Goal: Task Accomplishment & Management: Manage account settings

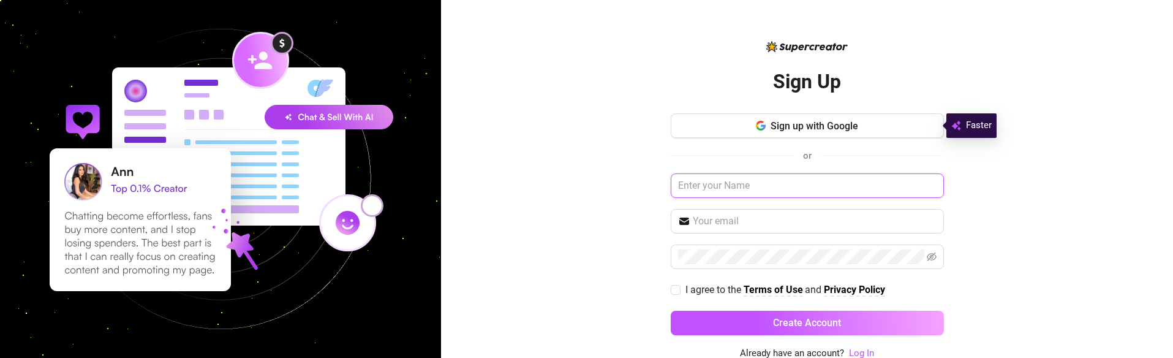
click at [828, 186] on input "text" at bounding box center [807, 185] width 273 height 25
click at [780, 222] on input "text" at bounding box center [815, 221] width 244 height 15
click at [1017, 199] on div "Sign Up Sign up with Google or I agree to the Terms of Use and Privacy Policy C…" at bounding box center [807, 179] width 732 height 358
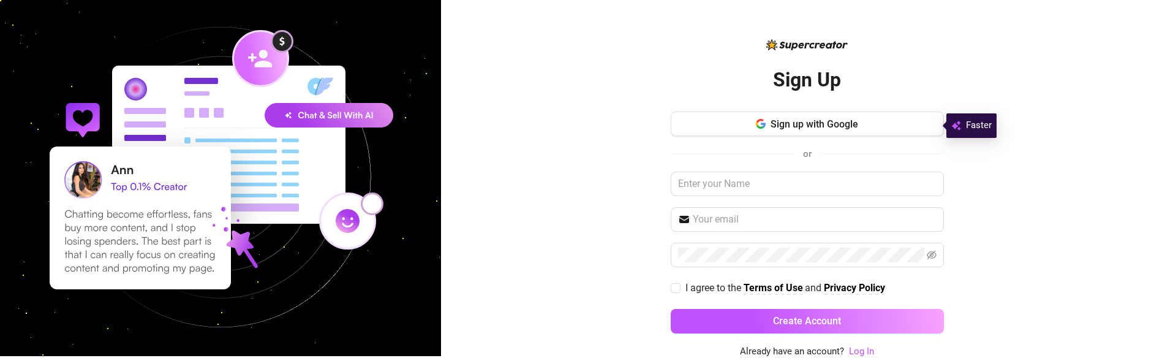
scroll to position [2, 0]
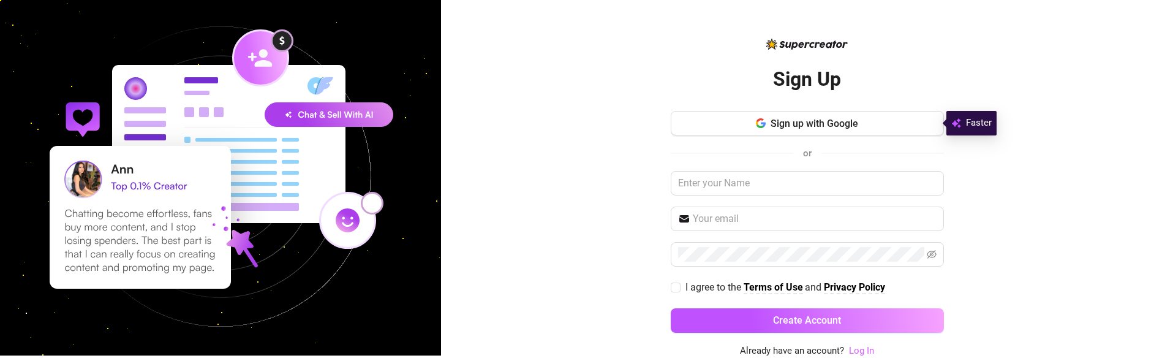
click at [861, 352] on link "Log In" at bounding box center [861, 350] width 25 height 11
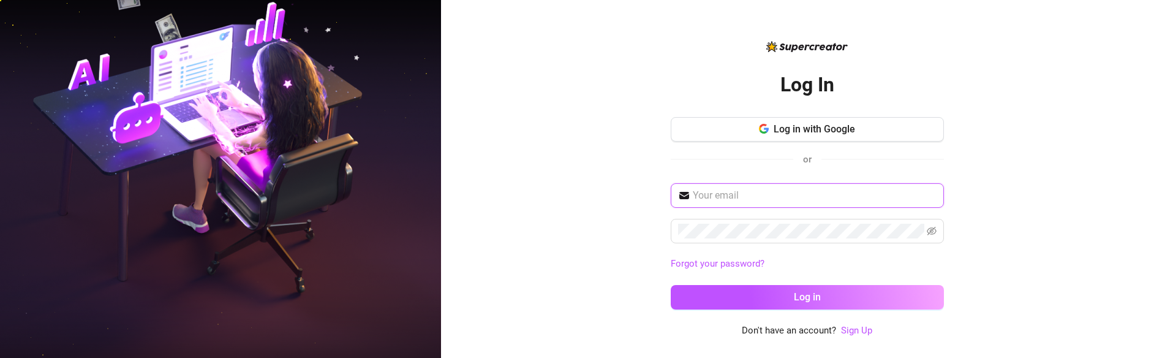
click at [853, 198] on input "text" at bounding box center [815, 195] width 244 height 15
drag, startPoint x: 714, startPoint y: 194, endPoint x: 723, endPoint y: 194, distance: 9.8
click at [714, 194] on input "text" at bounding box center [815, 195] width 244 height 15
type input "[EMAIL_ADDRESS][DOMAIN_NAME]"
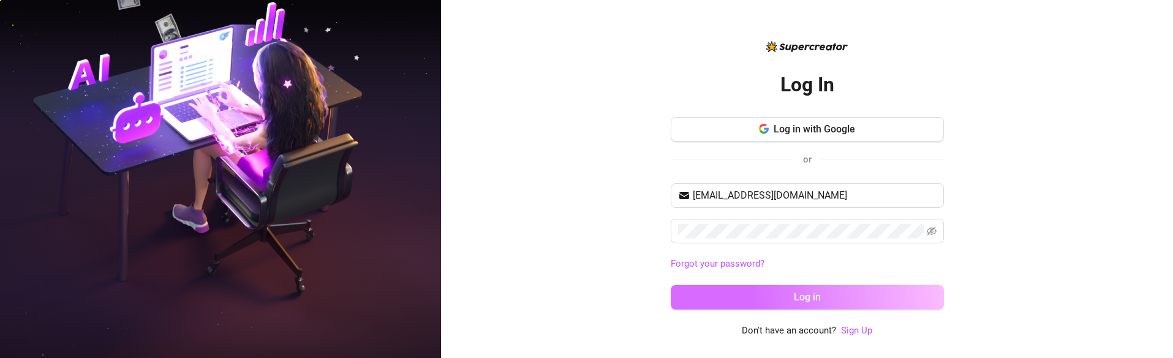
click at [828, 290] on button "Log in" at bounding box center [807, 297] width 273 height 25
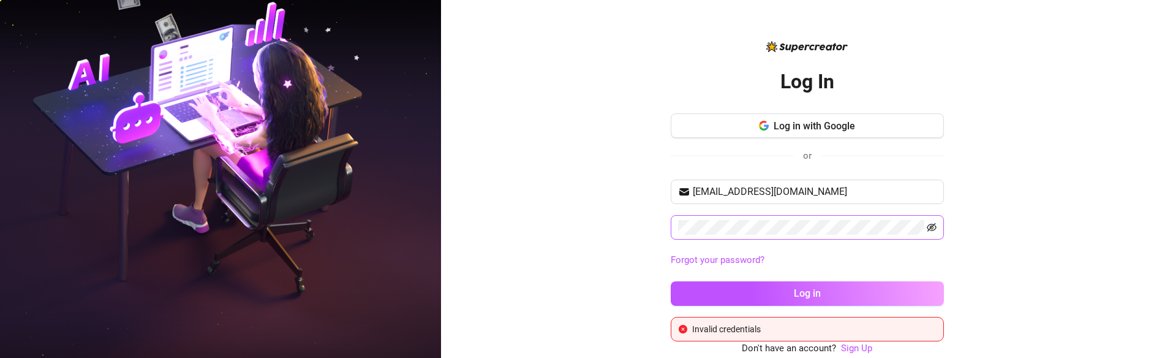
click at [935, 228] on span at bounding box center [807, 227] width 273 height 25
click at [931, 227] on icon "eye-invisible" at bounding box center [932, 227] width 10 height 9
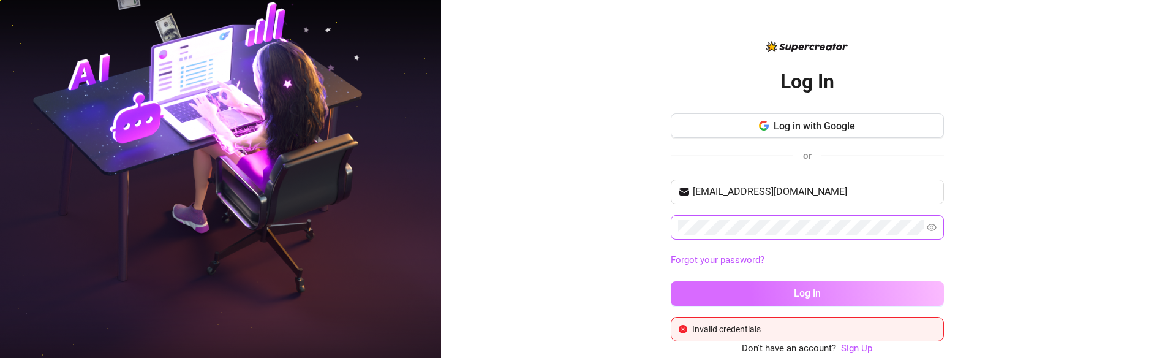
click at [872, 290] on button "Log in" at bounding box center [807, 293] width 273 height 25
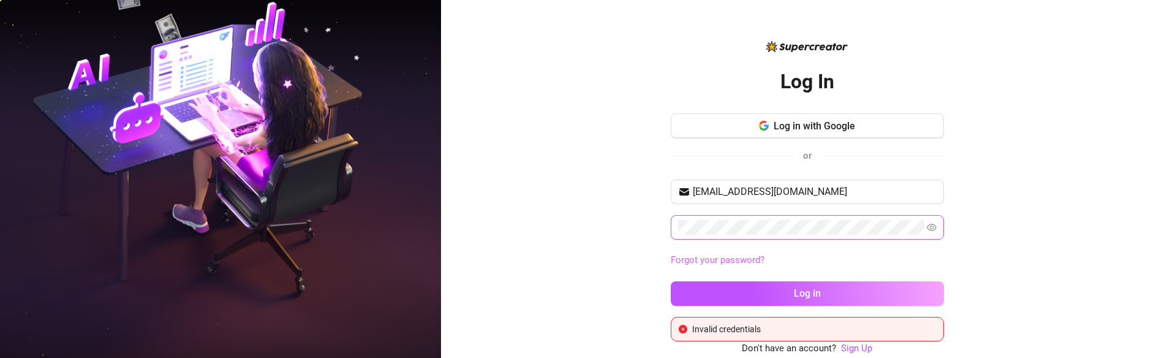
click at [749, 260] on link "Forgot your password?" at bounding box center [718, 259] width 94 height 11
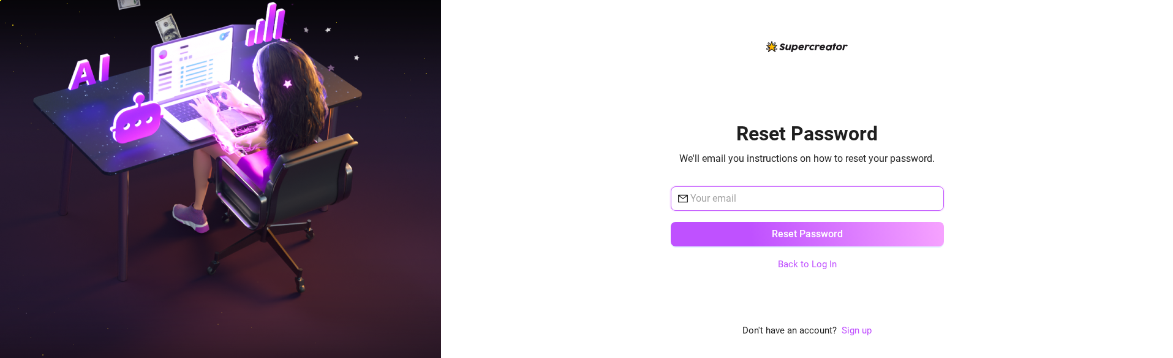
click at [766, 199] on input "text" at bounding box center [813, 198] width 246 height 15
click at [770, 198] on input "text" at bounding box center [813, 198] width 246 height 15
click at [1011, 295] on div "Reset Password We'll email you instructions on how to reset your password. Rese…" at bounding box center [807, 179] width 732 height 358
drag, startPoint x: 845, startPoint y: 192, endPoint x: 866, endPoint y: 192, distance: 20.8
click at [845, 192] on input "text" at bounding box center [813, 198] width 246 height 15
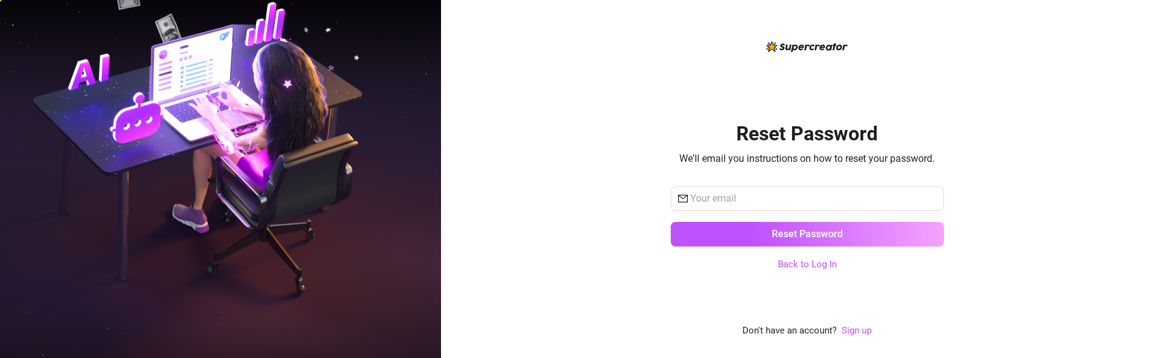
click at [1059, 228] on div "Reset Password We'll email you instructions on how to reset your password. Rese…" at bounding box center [807, 179] width 732 height 358
click at [771, 195] on input "text" at bounding box center [813, 198] width 246 height 15
type input "[EMAIL_ADDRESS][DOMAIN_NAME]"
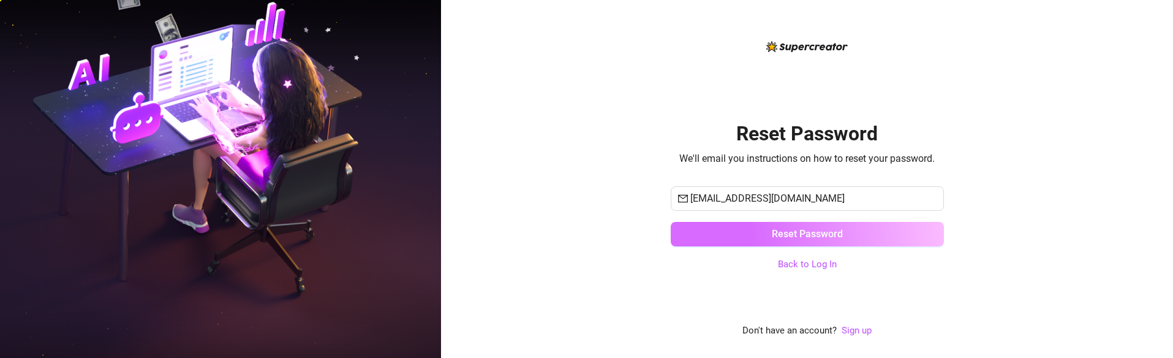
click at [826, 238] on span "Reset Password" at bounding box center [807, 234] width 71 height 12
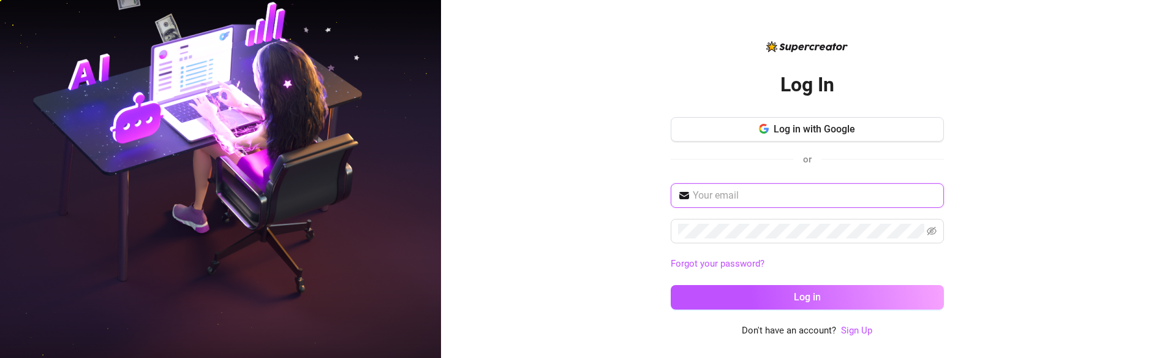
click at [763, 193] on input "text" at bounding box center [815, 195] width 244 height 15
type input "[EMAIL_ADDRESS][DOMAIN_NAME]"
click at [937, 230] on span at bounding box center [807, 231] width 273 height 25
click at [927, 232] on icon "eye-invisible" at bounding box center [932, 231] width 10 height 9
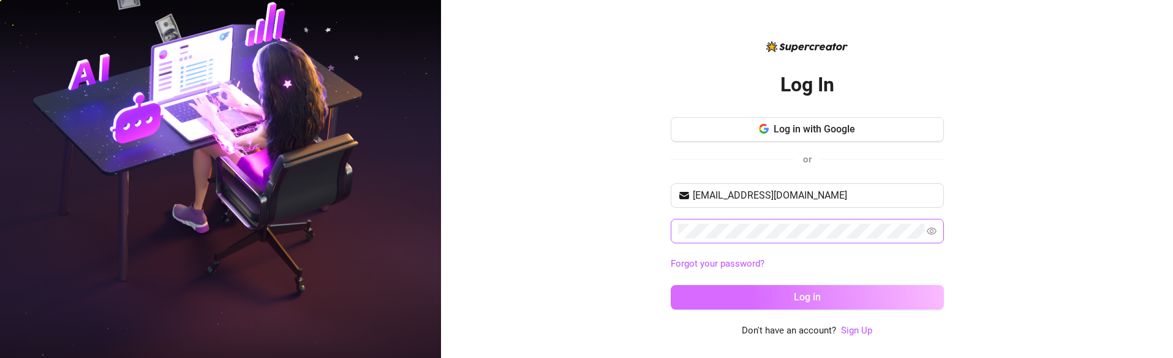
click at [905, 295] on button "Log in" at bounding box center [807, 297] width 273 height 25
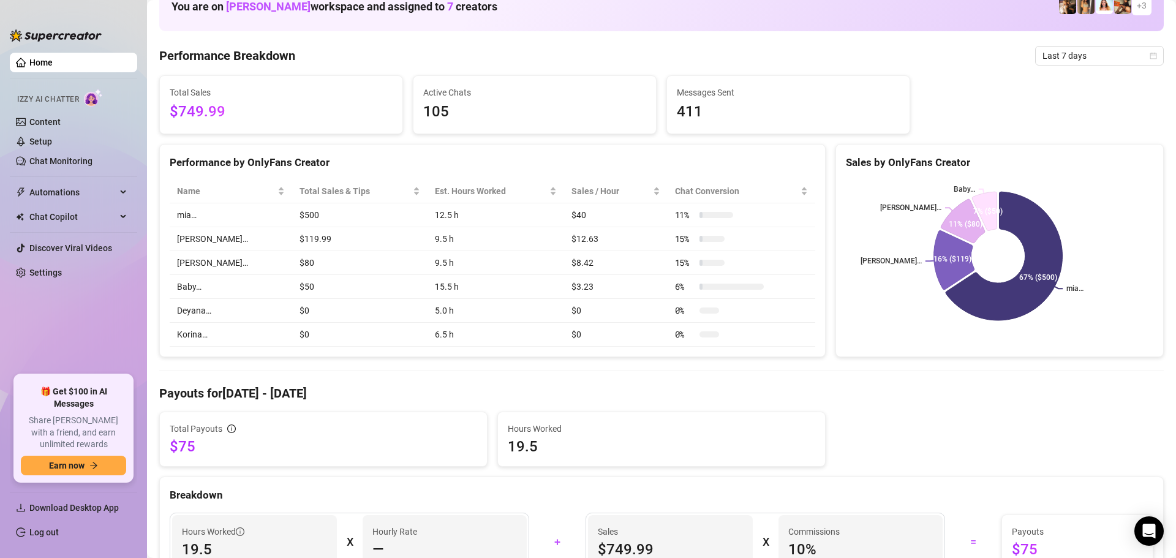
scroll to position [61, 0]
